Goal: Transaction & Acquisition: Book appointment/travel/reservation

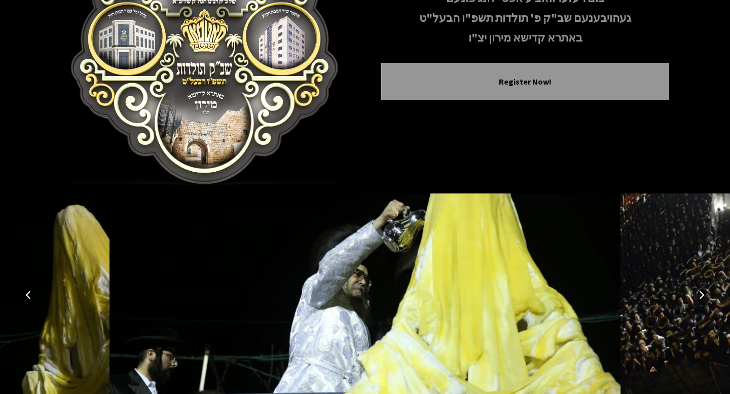
scroll to position [172, 0]
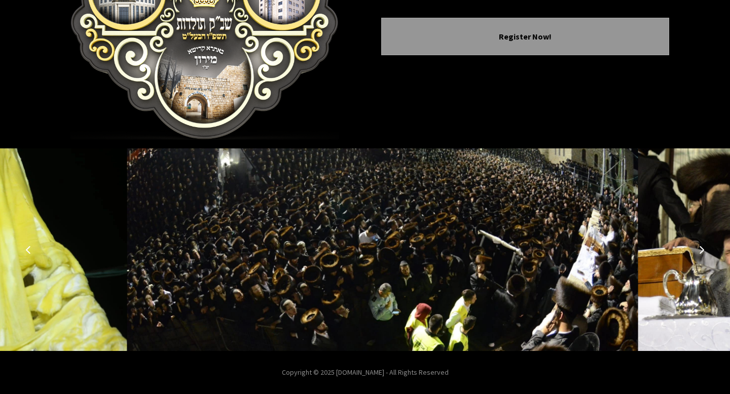
click at [31, 253] on icon "Previous image" at bounding box center [28, 250] width 8 height 8
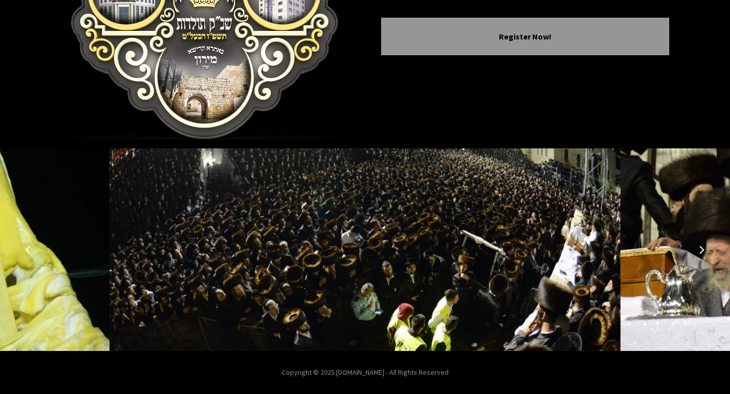
click at [31, 253] on icon "Previous image" at bounding box center [28, 250] width 8 height 8
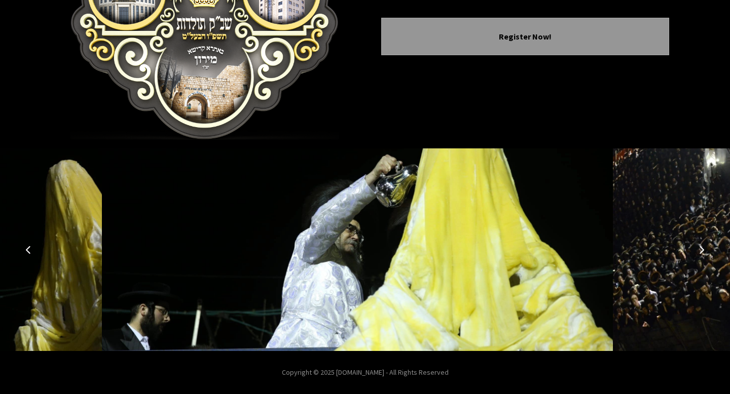
click at [31, 253] on icon "Previous image" at bounding box center [28, 250] width 8 height 8
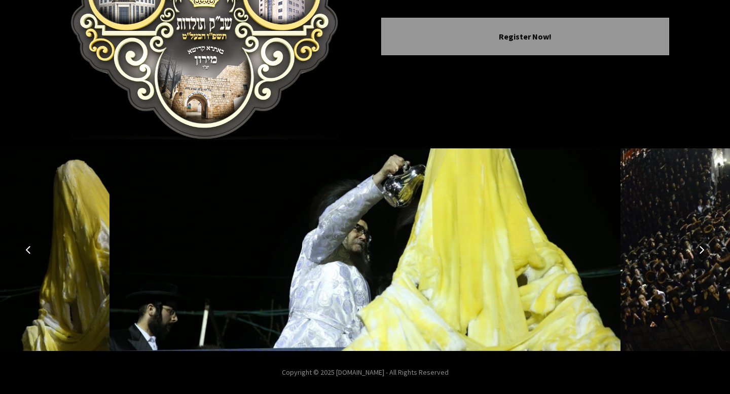
click at [31, 253] on icon "Previous image" at bounding box center [28, 250] width 8 height 8
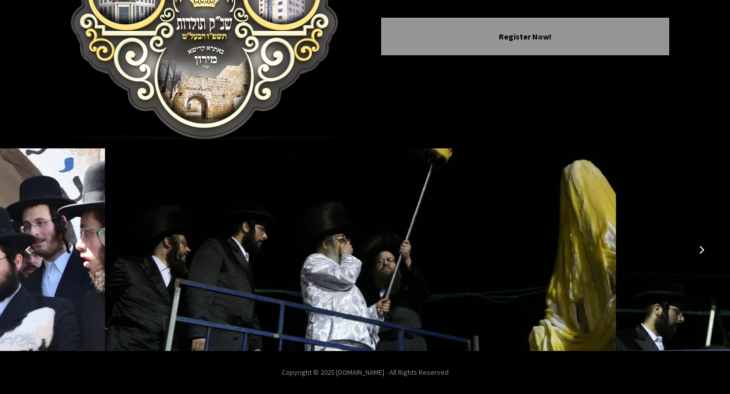
click at [31, 253] on icon "Previous image" at bounding box center [28, 250] width 8 height 8
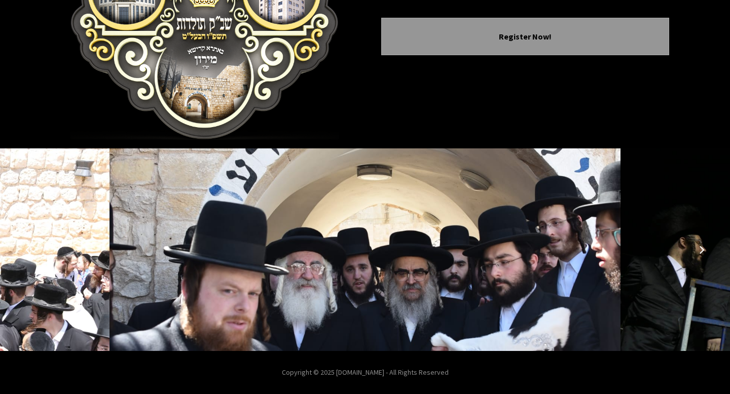
click at [31, 253] on icon "Previous image" at bounding box center [28, 250] width 8 height 8
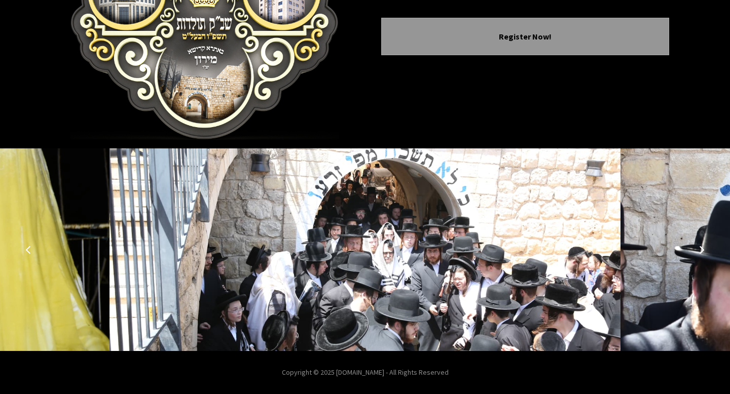
click at [31, 253] on icon "Previous image" at bounding box center [28, 250] width 8 height 8
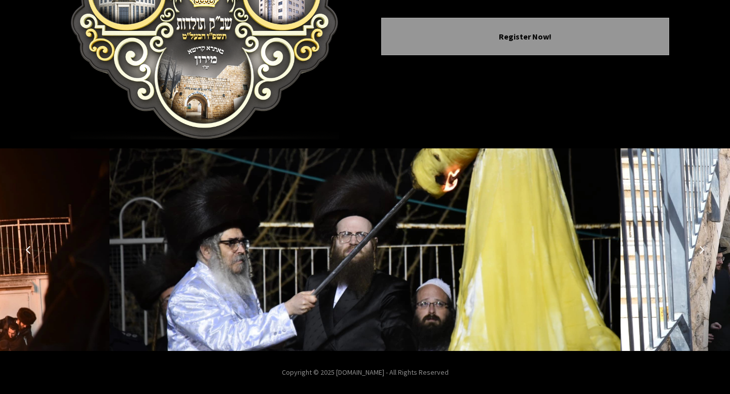
click at [31, 253] on icon "Previous image" at bounding box center [28, 250] width 8 height 8
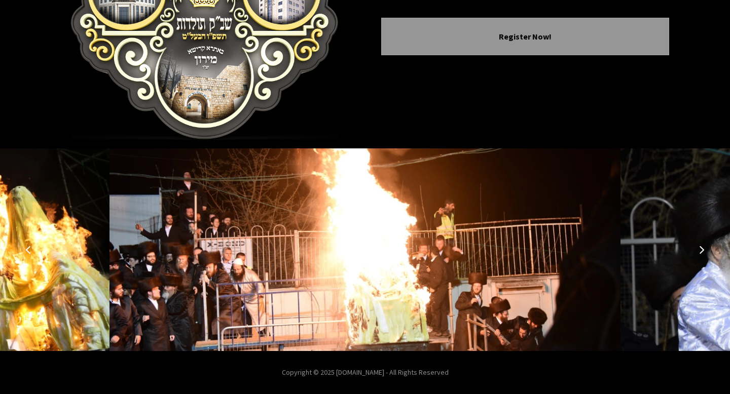
click at [31, 253] on icon "Previous image" at bounding box center [28, 250] width 8 height 8
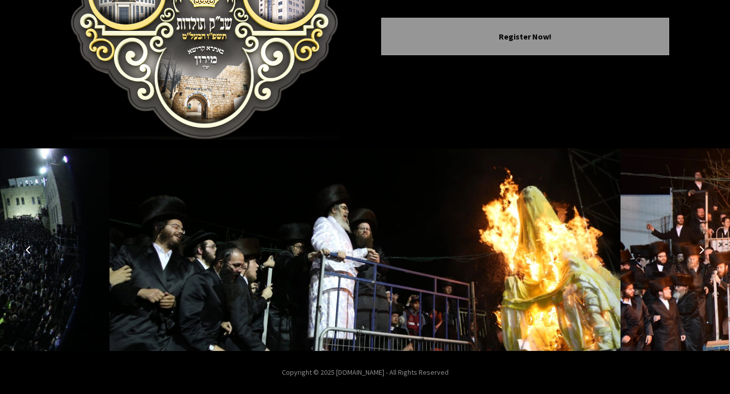
click at [31, 253] on icon "Previous image" at bounding box center [28, 250] width 8 height 8
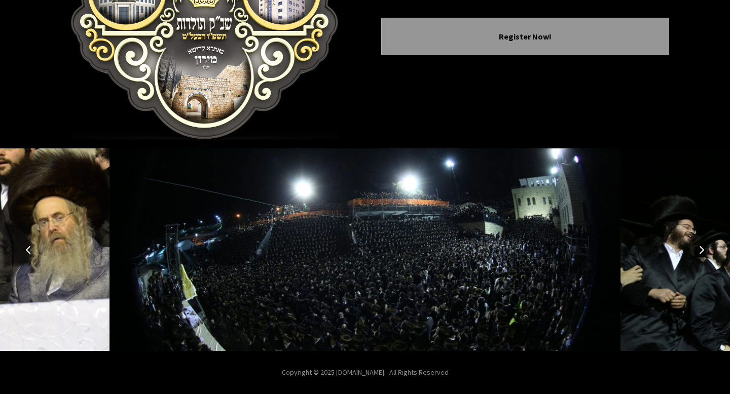
click at [31, 253] on icon "Previous image" at bounding box center [28, 250] width 8 height 8
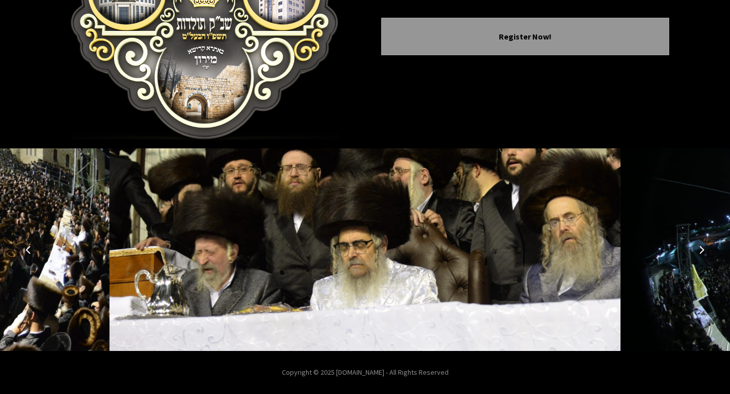
click at [31, 253] on icon "Previous image" at bounding box center [28, 250] width 8 height 8
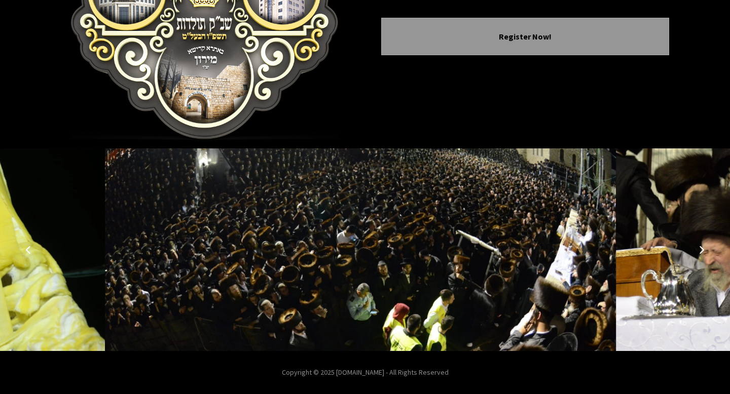
click at [31, 253] on icon "Previous image" at bounding box center [28, 250] width 8 height 8
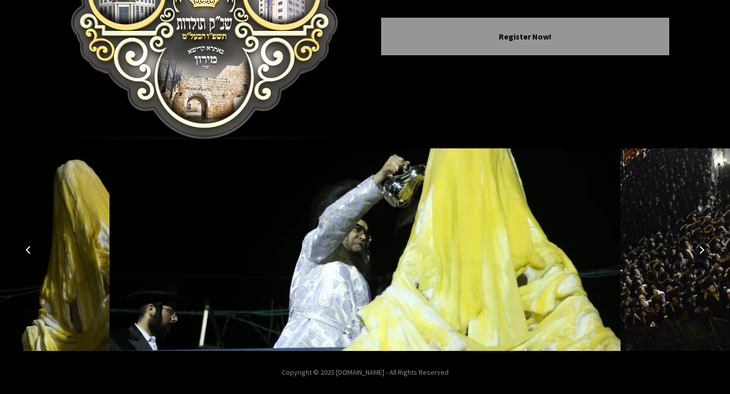
click at [31, 253] on icon "Previous image" at bounding box center [28, 250] width 8 height 8
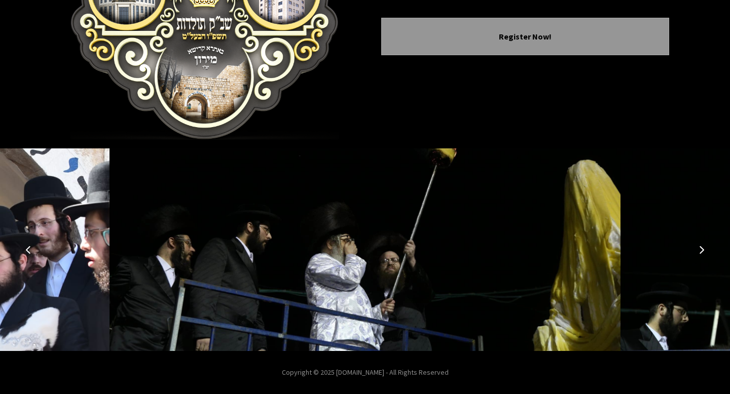
click at [31, 253] on icon "Previous image" at bounding box center [28, 250] width 8 height 8
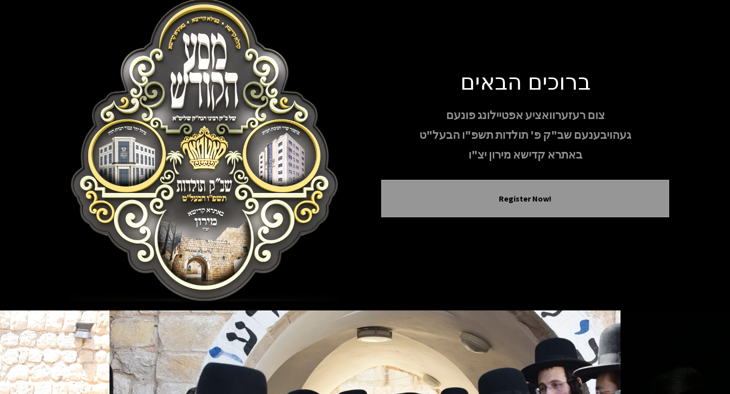
scroll to position [0, 0]
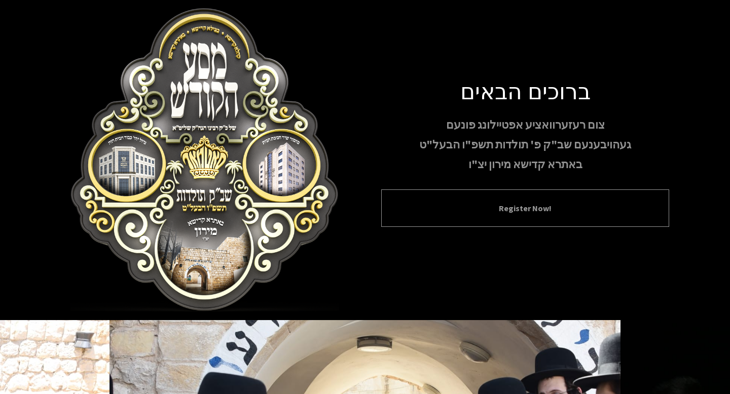
click at [535, 219] on div "Register Now!" at bounding box center [525, 209] width 288 height 38
click at [525, 202] on div "Register Now!" at bounding box center [525, 209] width 288 height 38
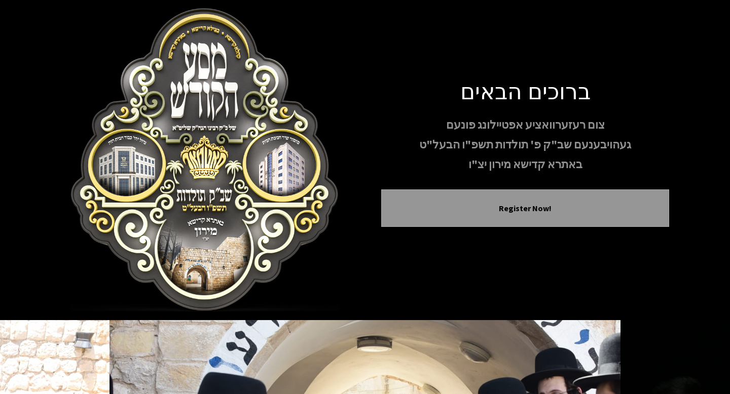
click at [461, 176] on div "ברוכים הבאים צום רעזערוואציע אפטיילונג פונעם געהויבענעם שב"ק פ' תולדות תשפ"ו הב…" at bounding box center [525, 160] width 288 height 166
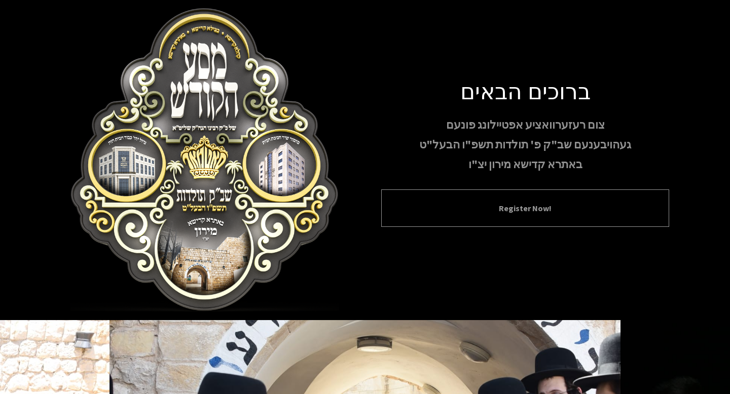
click at [441, 202] on button "Register Now!" at bounding box center [525, 208] width 263 height 12
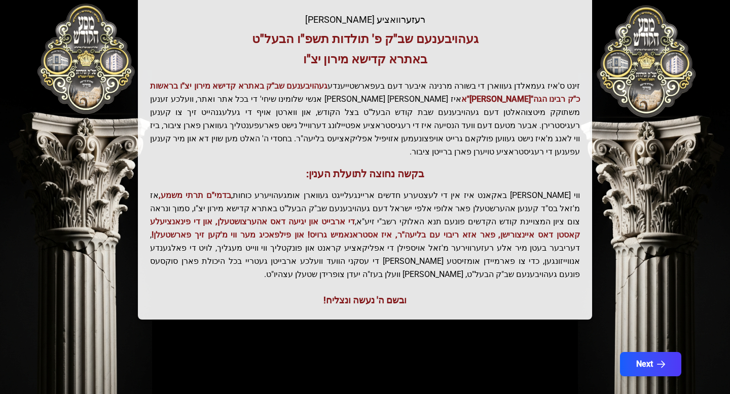
scroll to position [219, 0]
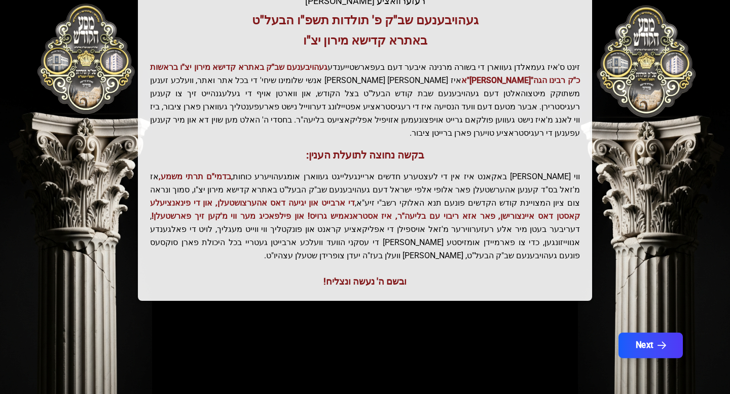
click at [619, 342] on button "Next" at bounding box center [650, 345] width 64 height 25
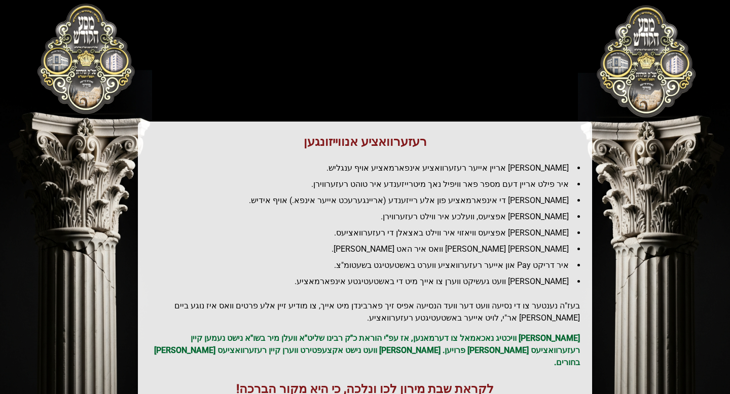
scroll to position [96, 0]
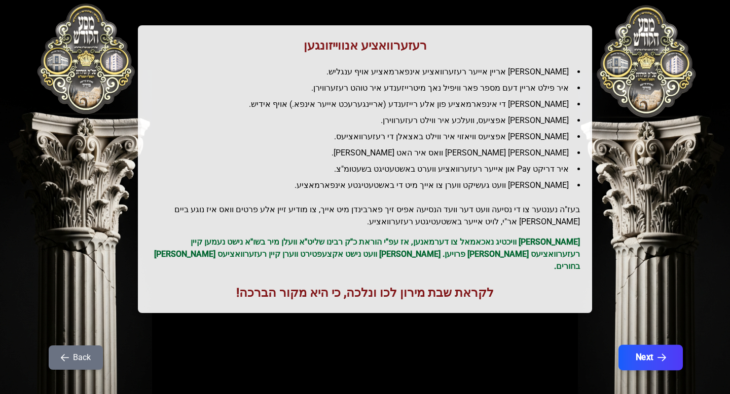
click at [648, 345] on button "Next" at bounding box center [650, 357] width 64 height 25
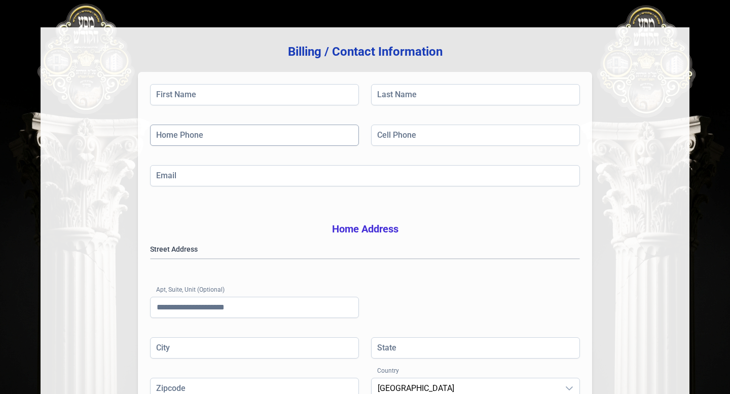
scroll to position [233, 0]
